Goal: Information Seeking & Learning: Learn about a topic

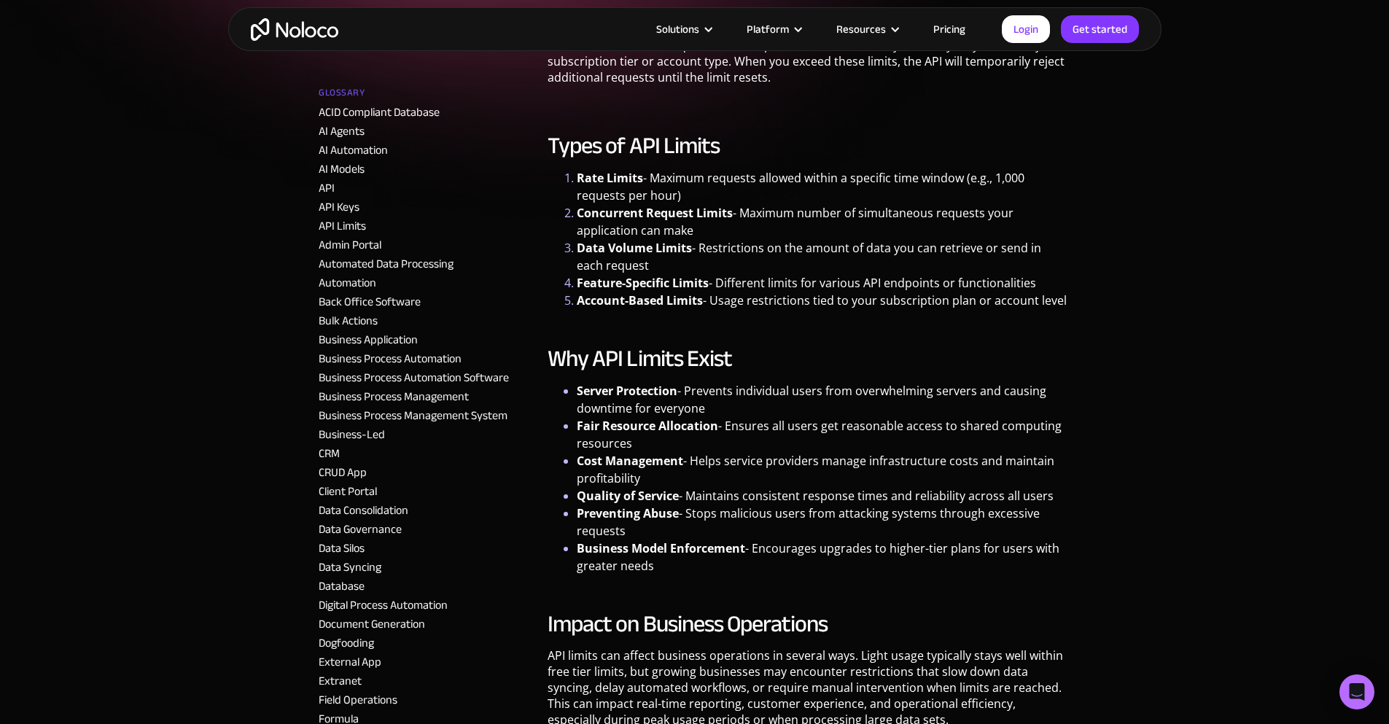
scroll to position [365, 0]
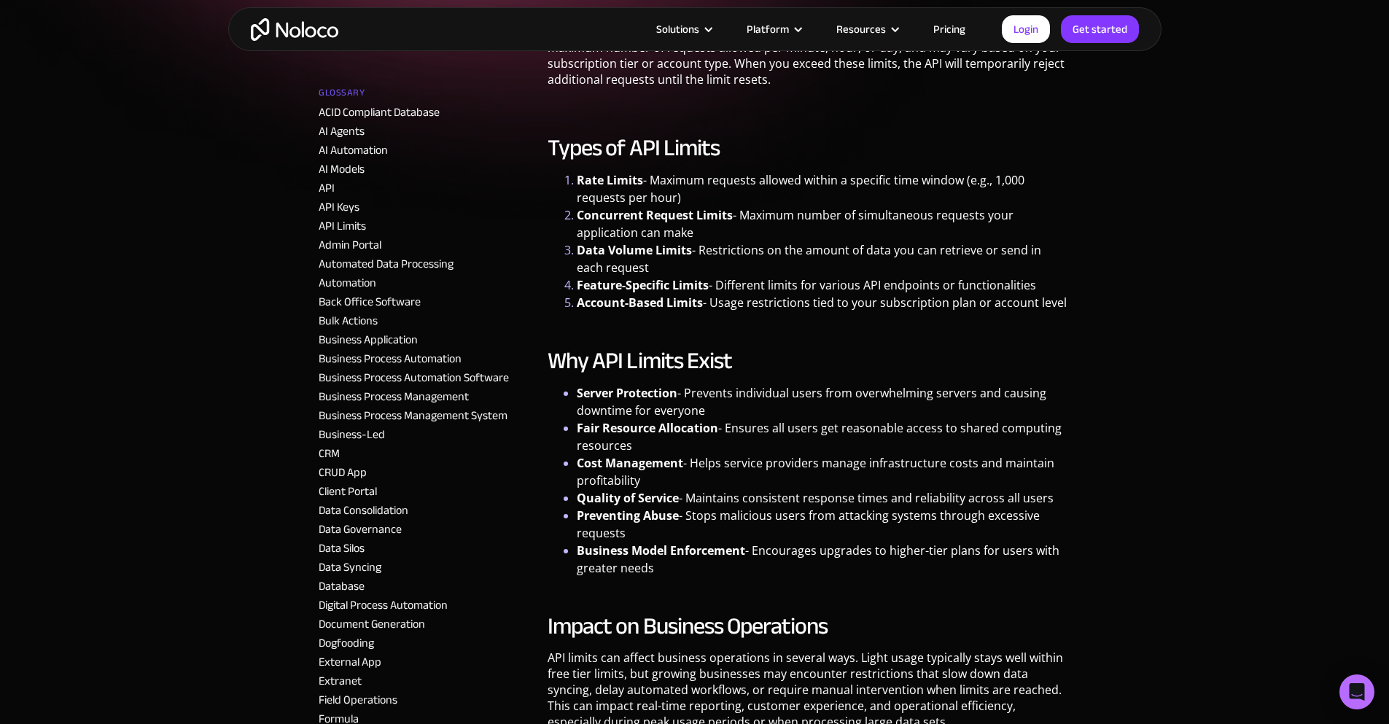
drag, startPoint x: 808, startPoint y: 431, endPoint x: 952, endPoint y: 435, distance: 143.7
click at [952, 435] on li "Fair Resource Allocation - Ensures all users get reasonable access to shared co…" at bounding box center [824, 436] width 494 height 35
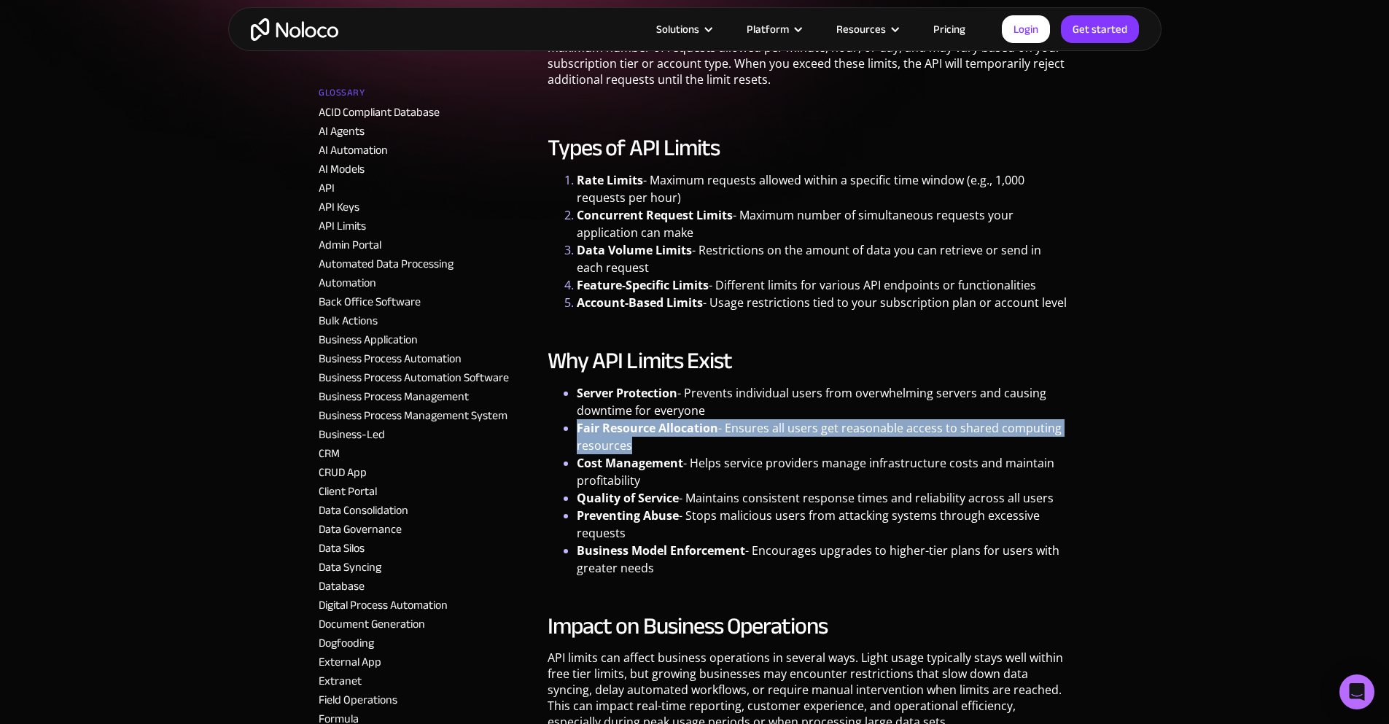
click at [952, 435] on li "Fair Resource Allocation - Ensures all users get reasonable access to shared co…" at bounding box center [824, 436] width 494 height 35
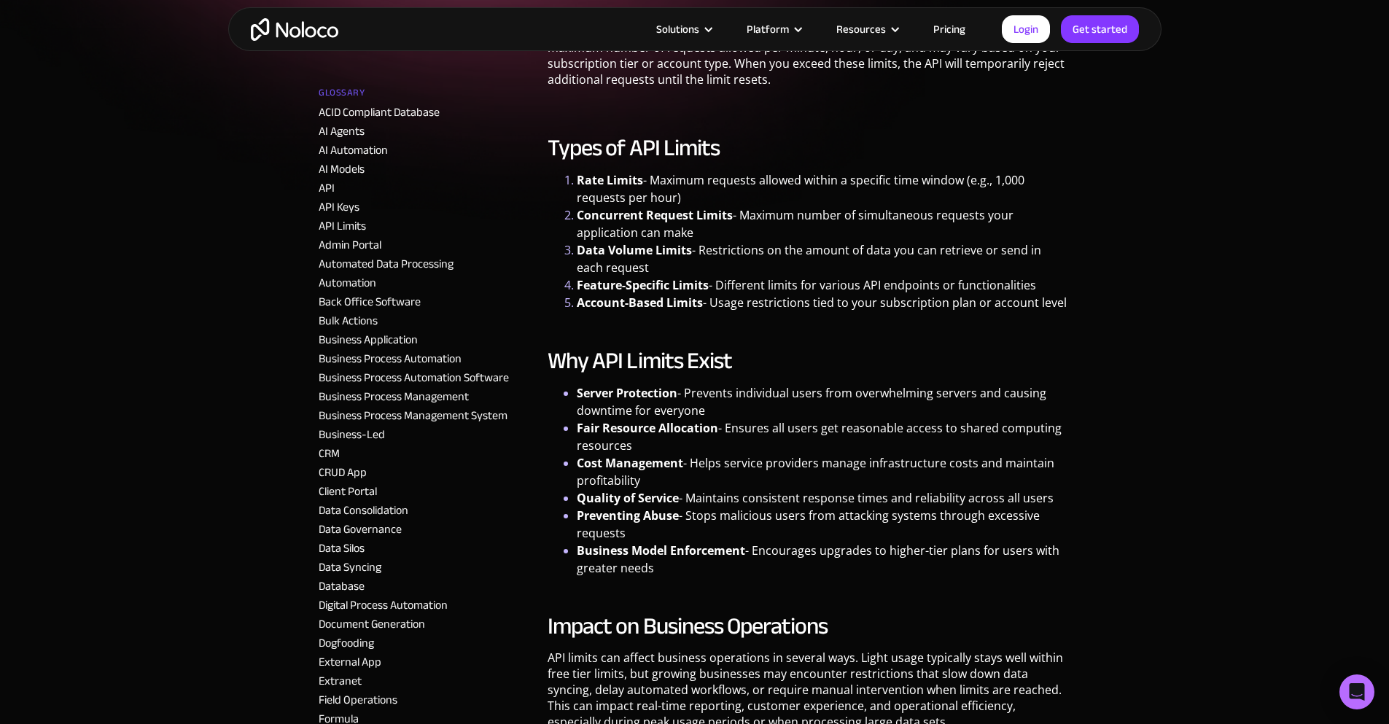
click at [921, 468] on li "Cost Management - Helps service providers manage infrastructure costs and maint…" at bounding box center [824, 471] width 494 height 35
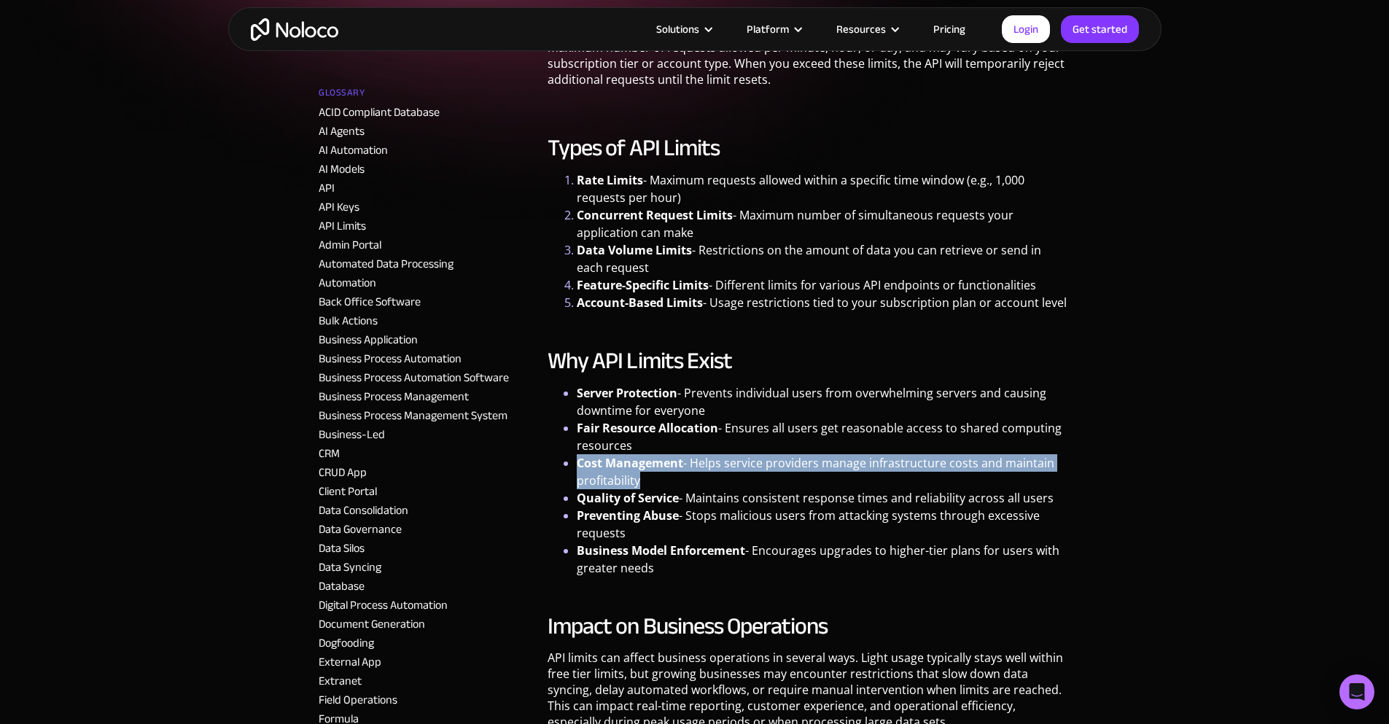
click at [921, 468] on li "Cost Management - Helps service providers manage infrastructure costs and maint…" at bounding box center [824, 471] width 494 height 35
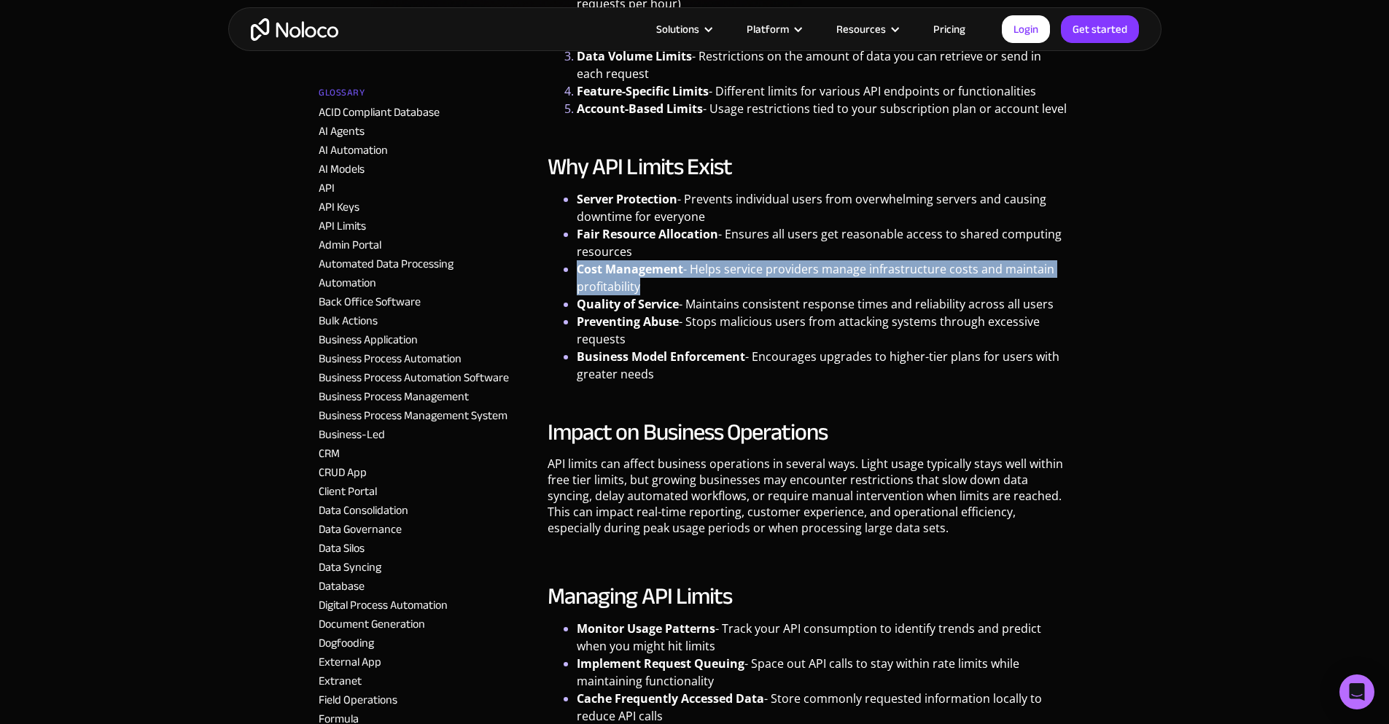
scroll to position [729, 0]
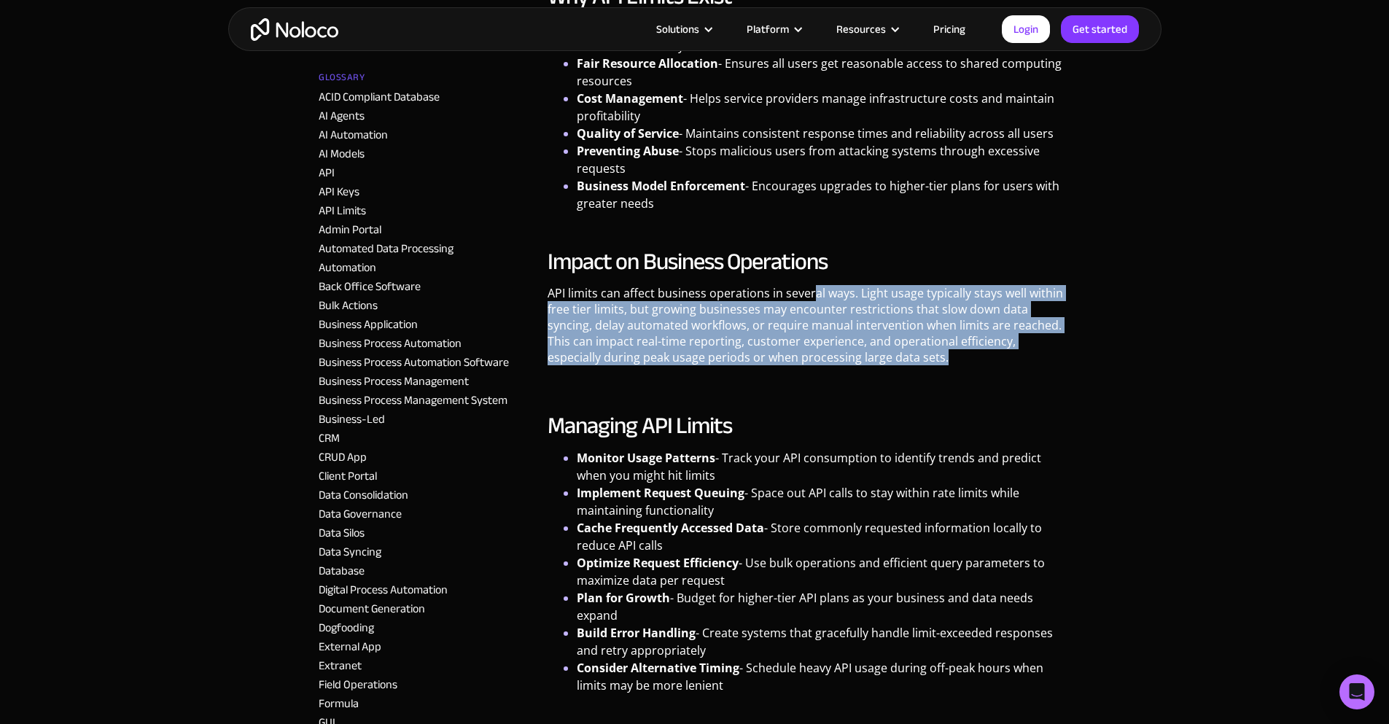
drag, startPoint x: 885, startPoint y: 368, endPoint x: 812, endPoint y: 300, distance: 99.1
click at [812, 300] on p "API limits can affect business operations in several ways. Light usage typicall…" at bounding box center [809, 330] width 523 height 91
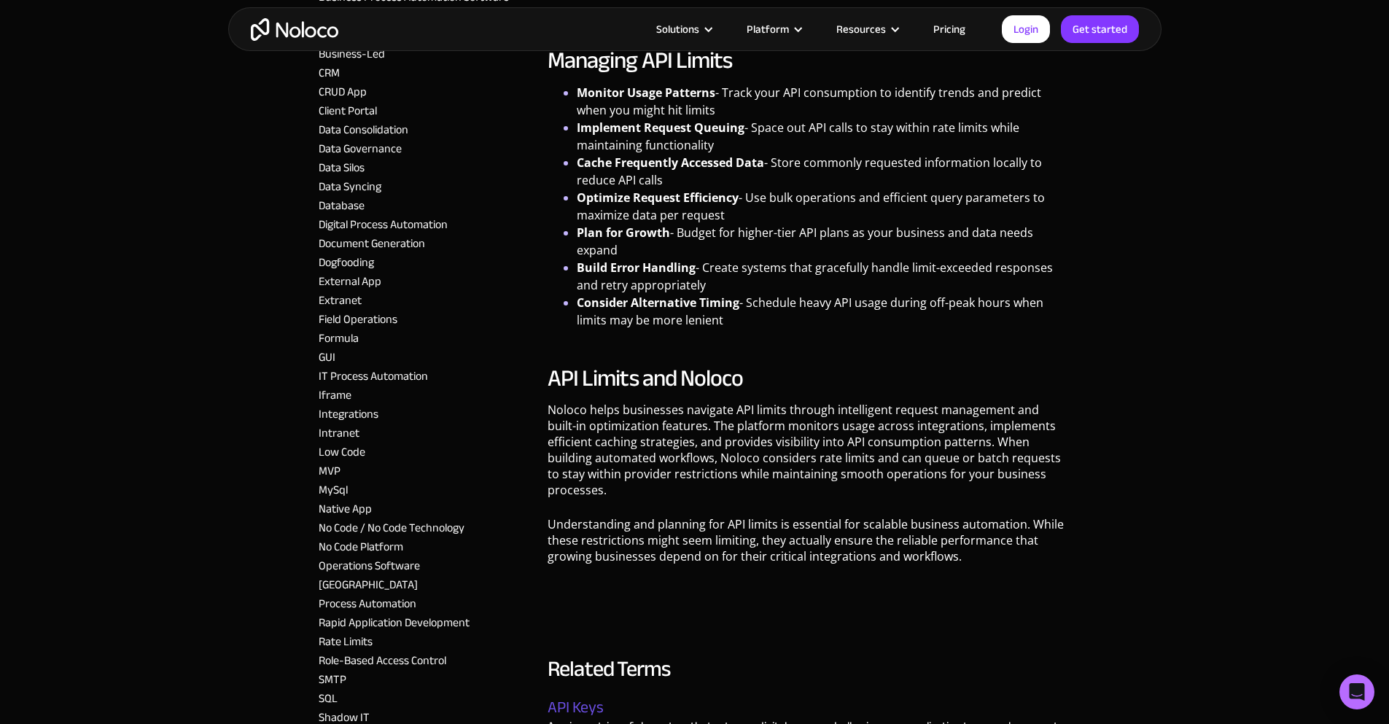
scroll to position [1094, 0]
click at [330, 461] on link "MVP" at bounding box center [330, 472] width 22 height 22
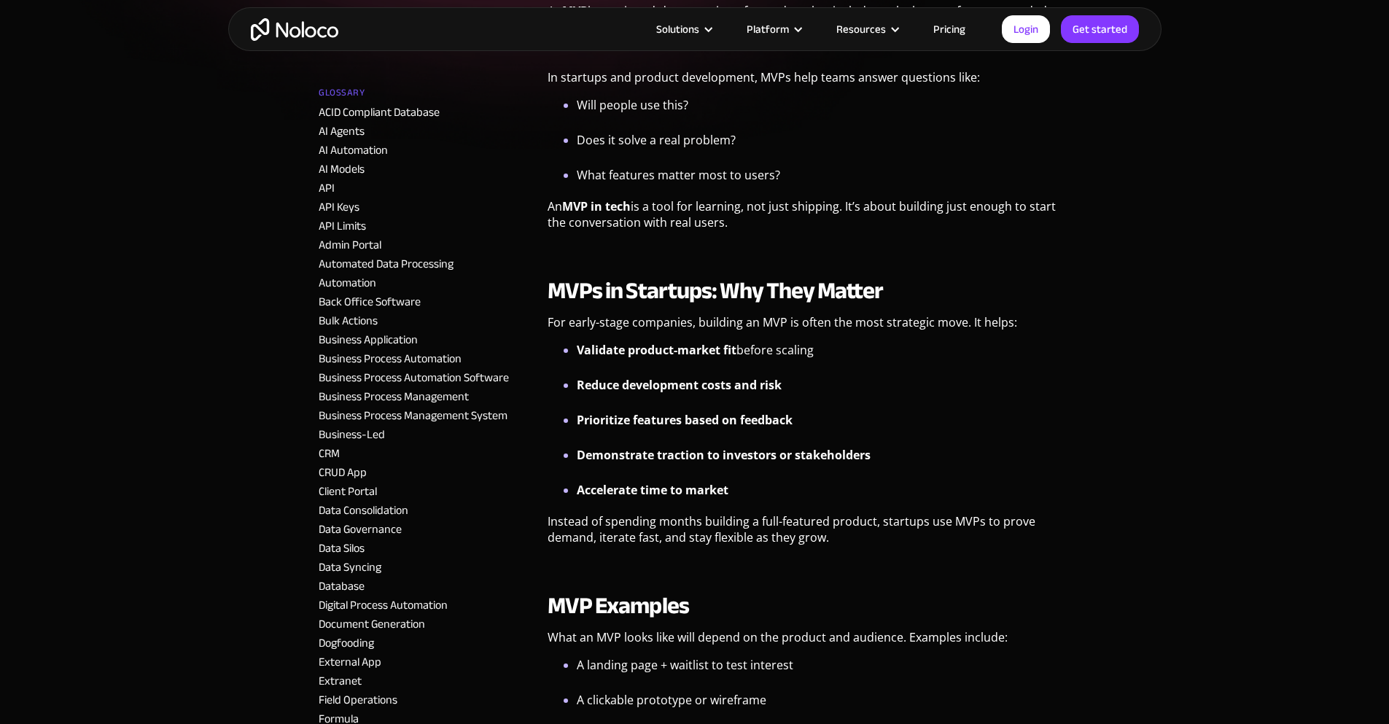
scroll to position [438, 0]
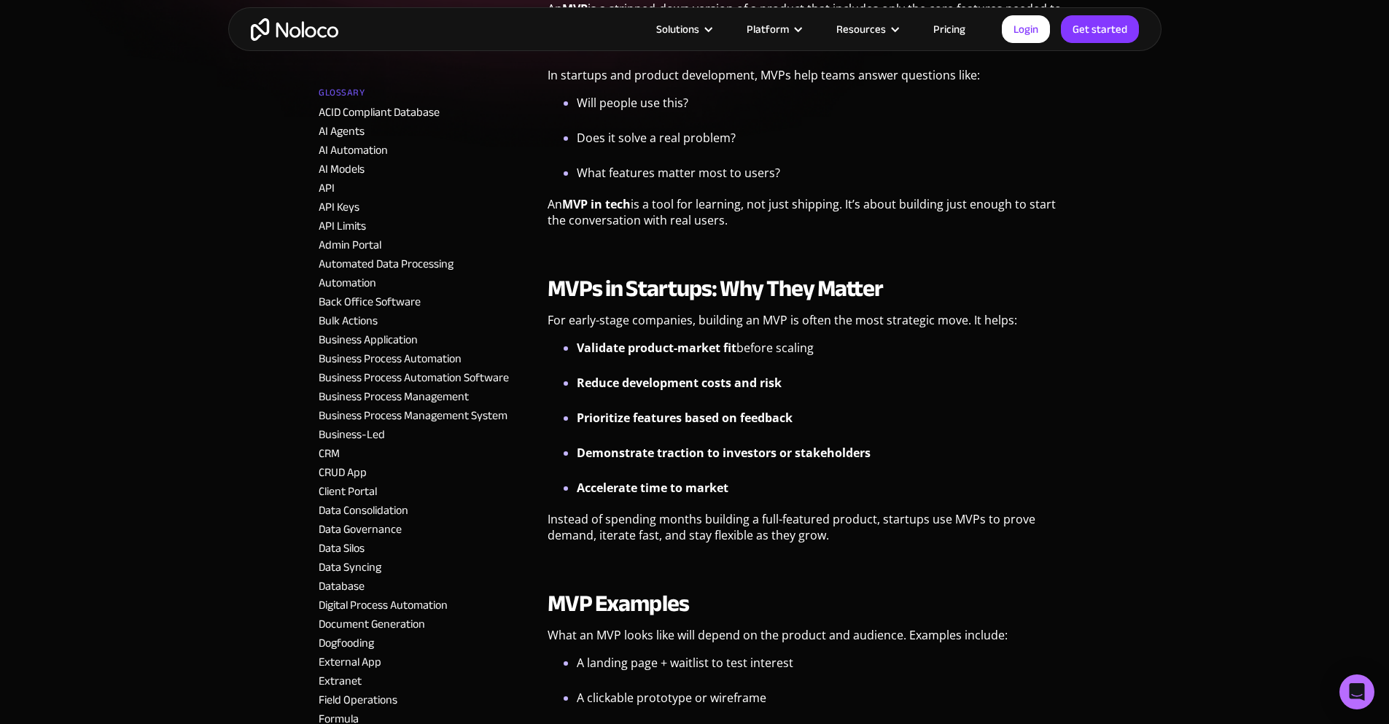
click at [311, 172] on div "No-Code Glossary MVP What Is an MVP? A stripped-down version of a product that …" at bounding box center [695, 538] width 904 height 1705
click at [324, 177] on link "API" at bounding box center [327, 188] width 16 height 22
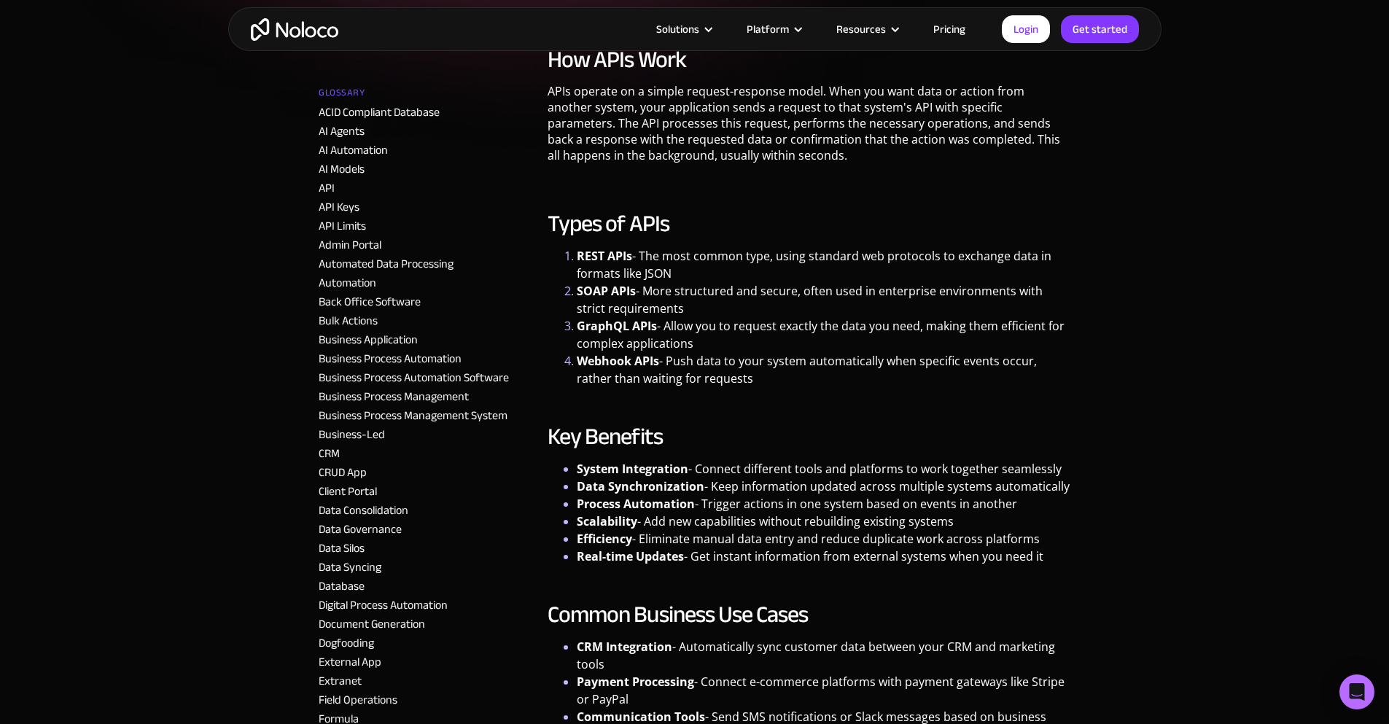
scroll to position [438, 0]
click at [383, 291] on link "Back Office Software" at bounding box center [370, 302] width 102 height 22
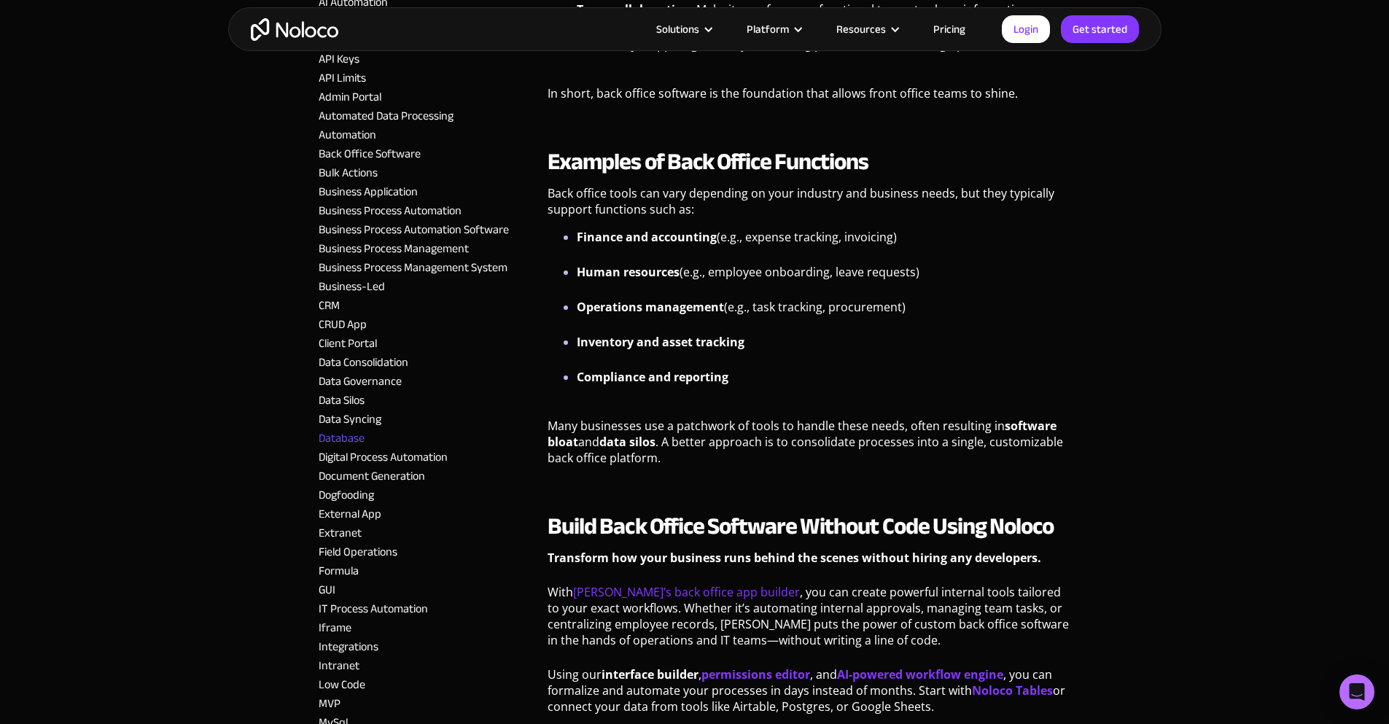
scroll to position [1094, 0]
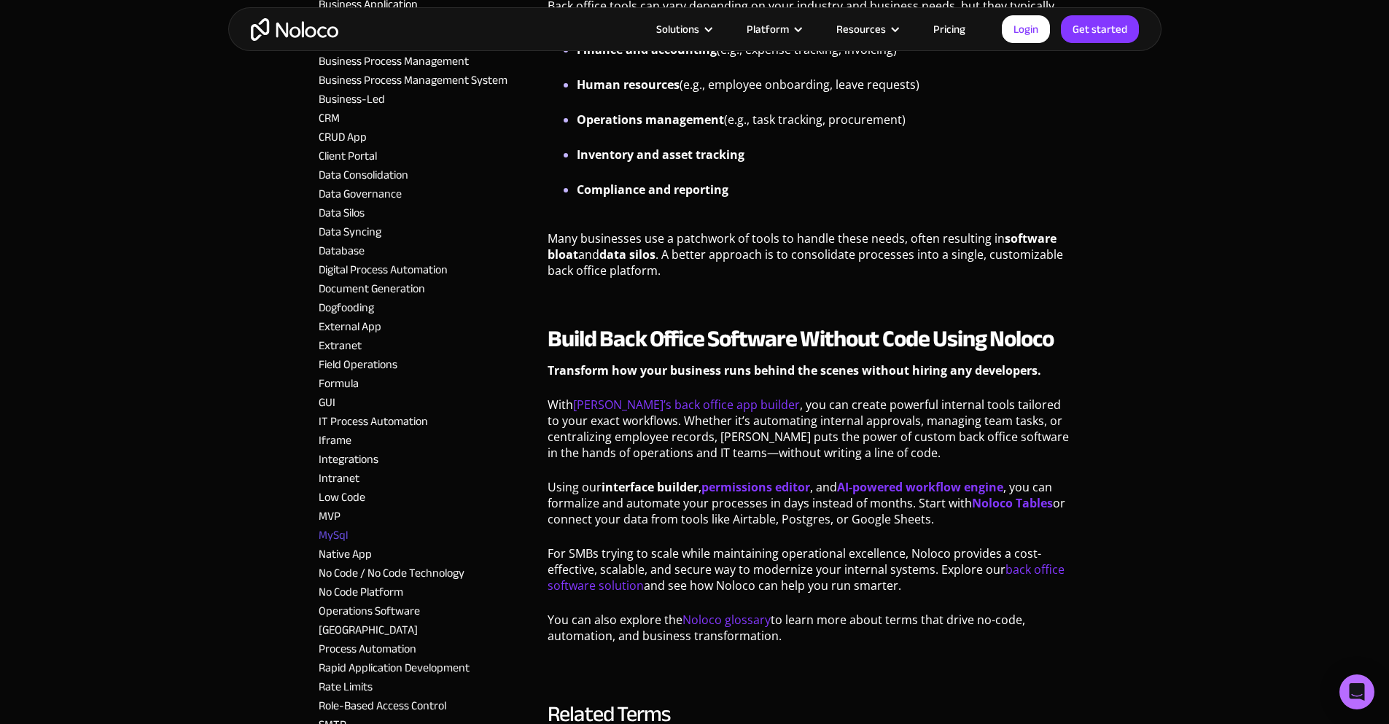
click at [327, 524] on link "MySql" at bounding box center [333, 535] width 29 height 22
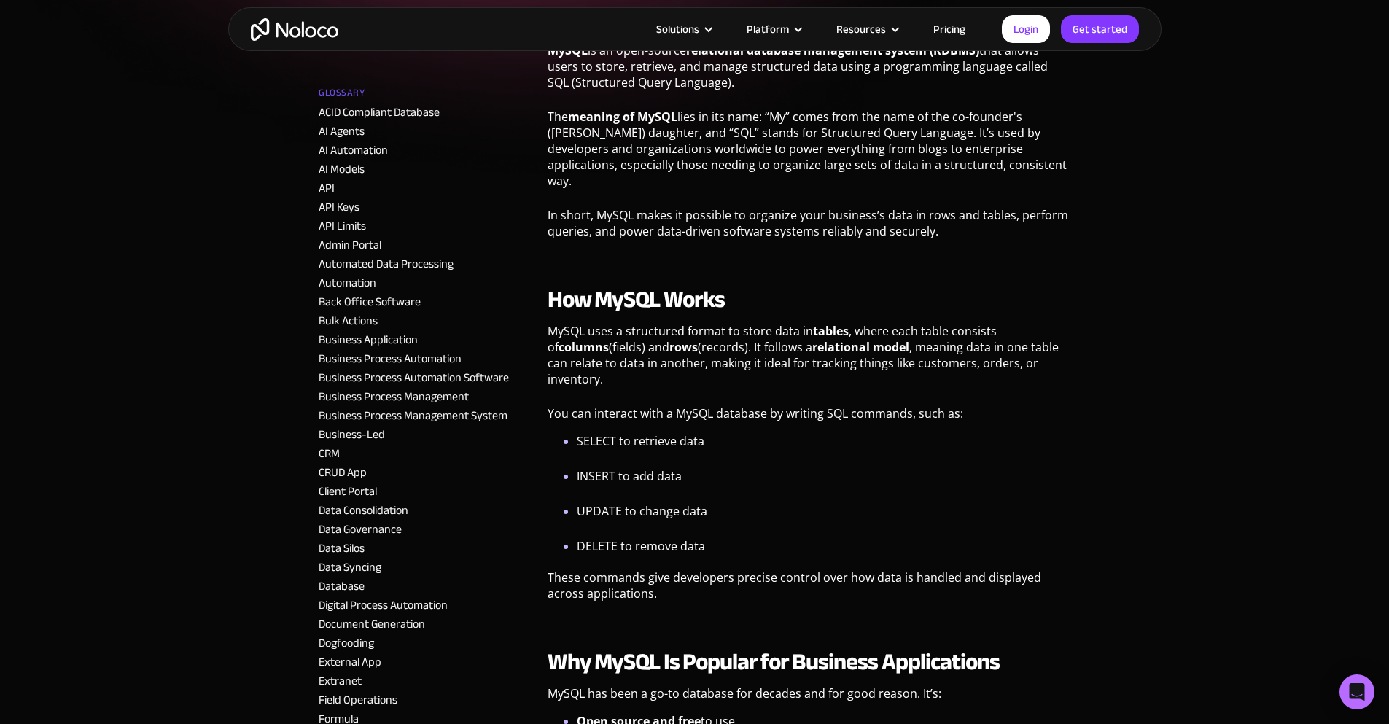
scroll to position [438, 0]
